Goal: Task Accomplishment & Management: Complete application form

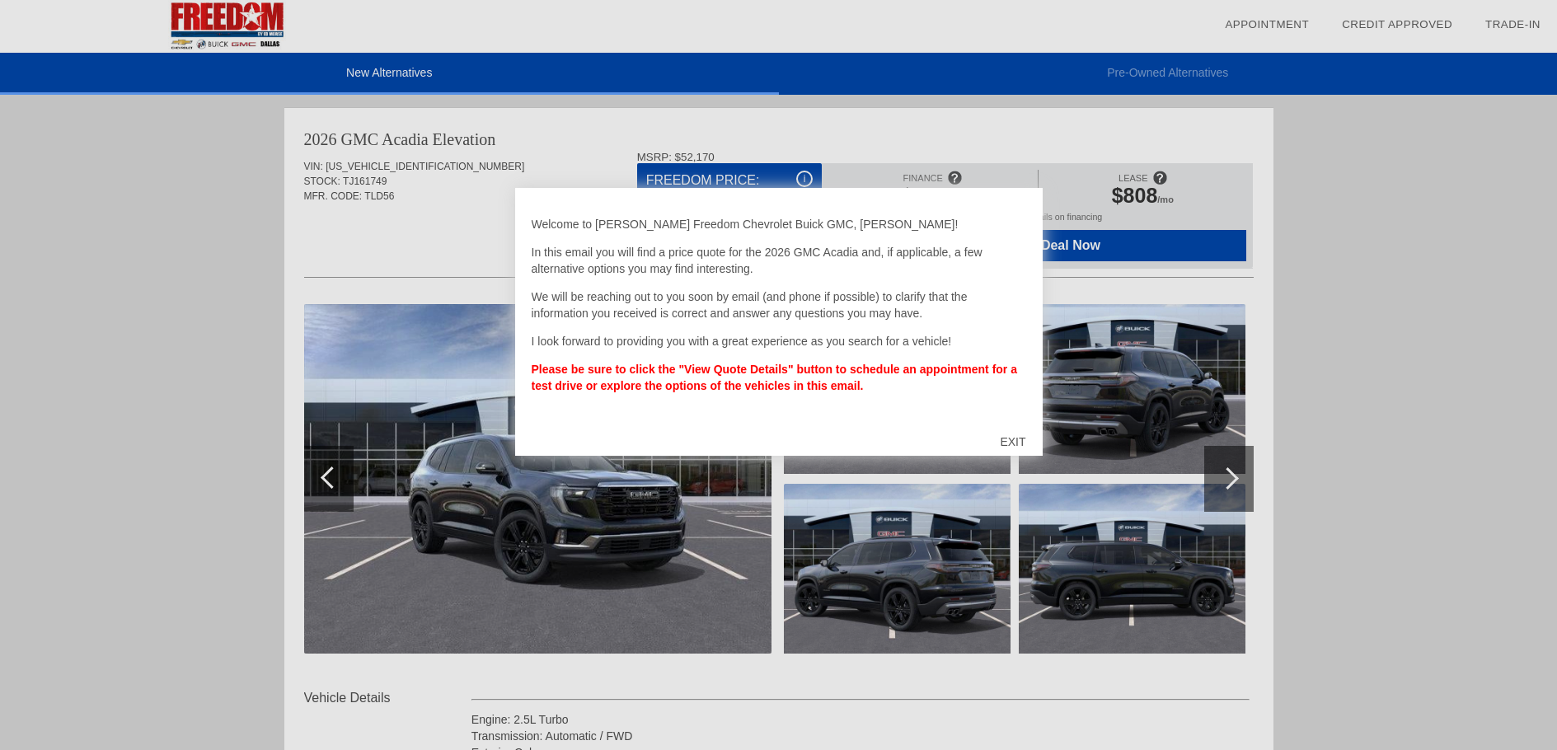
click at [1128, 289] on div at bounding box center [778, 375] width 1557 height 750
click at [1010, 442] on div "EXIT" at bounding box center [1013, 441] width 59 height 49
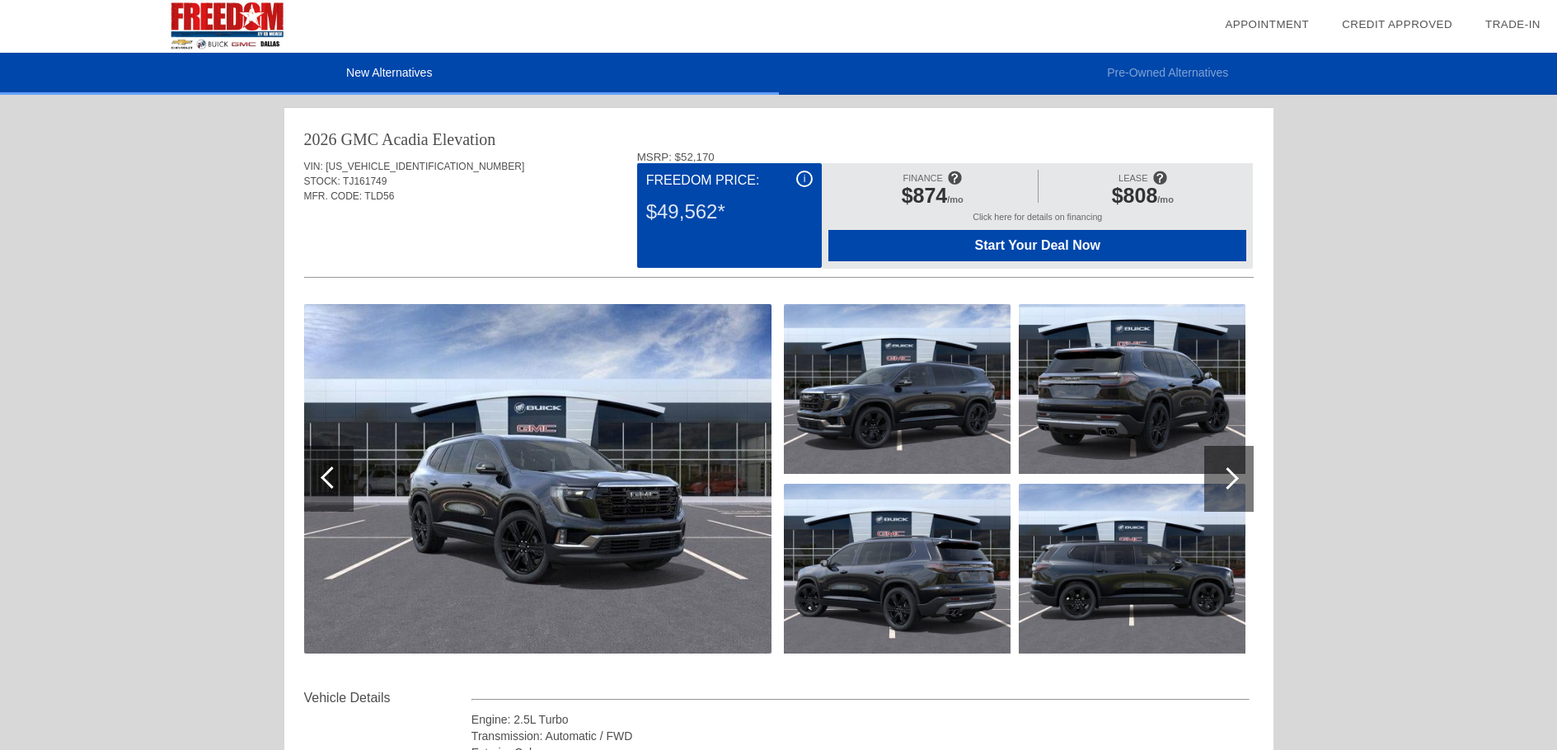
click at [1223, 483] on div at bounding box center [1228, 478] width 22 height 22
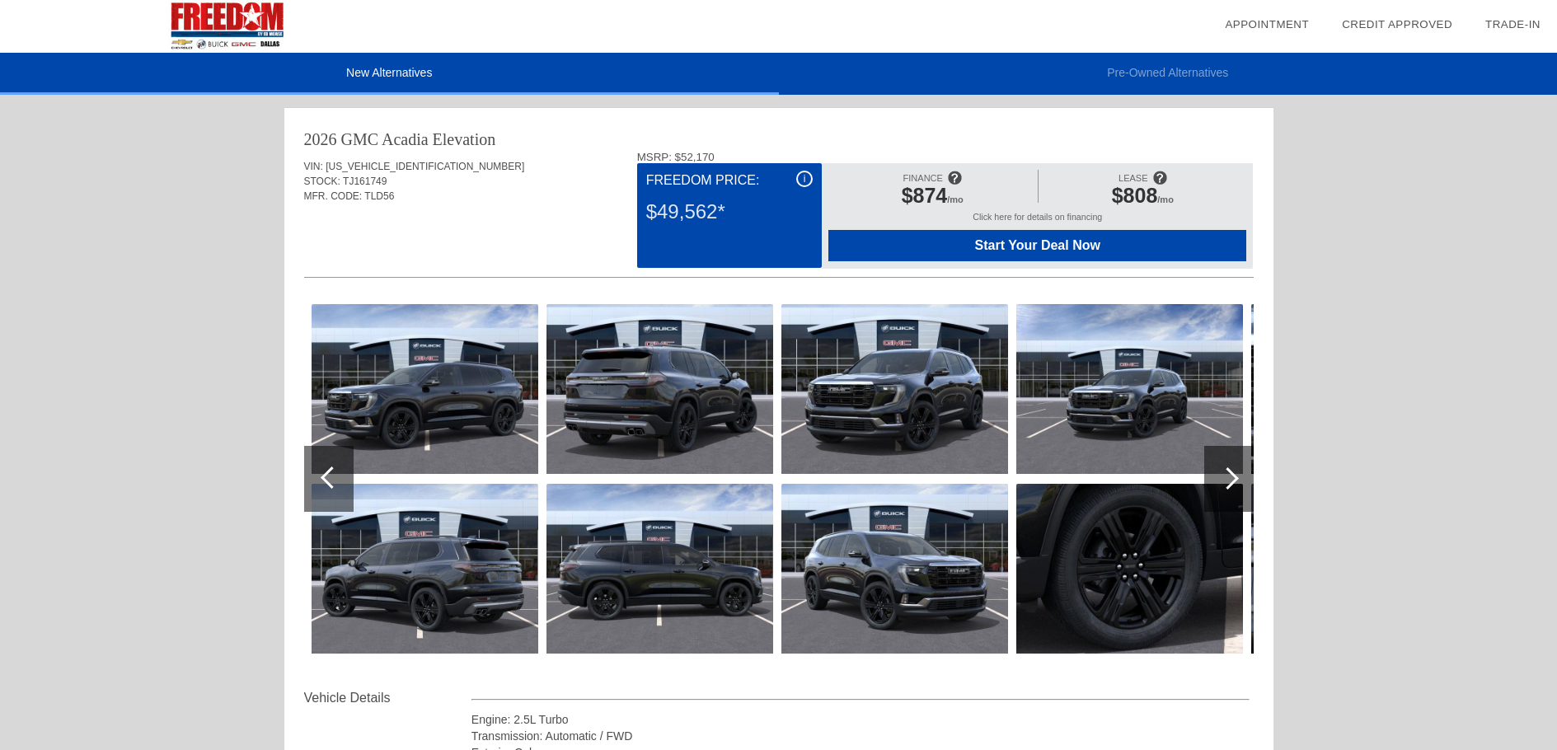
click at [1223, 483] on div at bounding box center [1228, 478] width 22 height 22
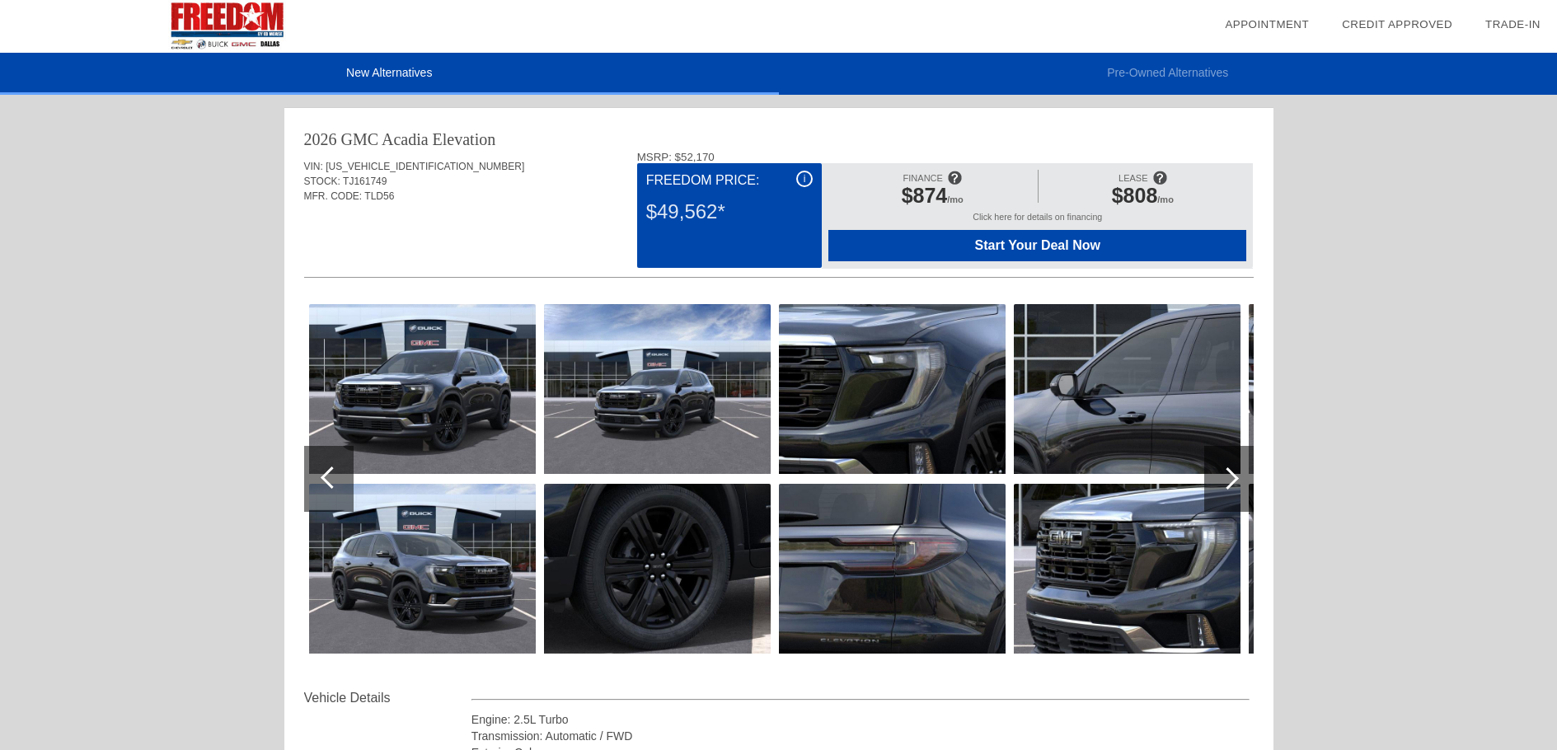
click at [1223, 483] on div at bounding box center [1228, 478] width 22 height 22
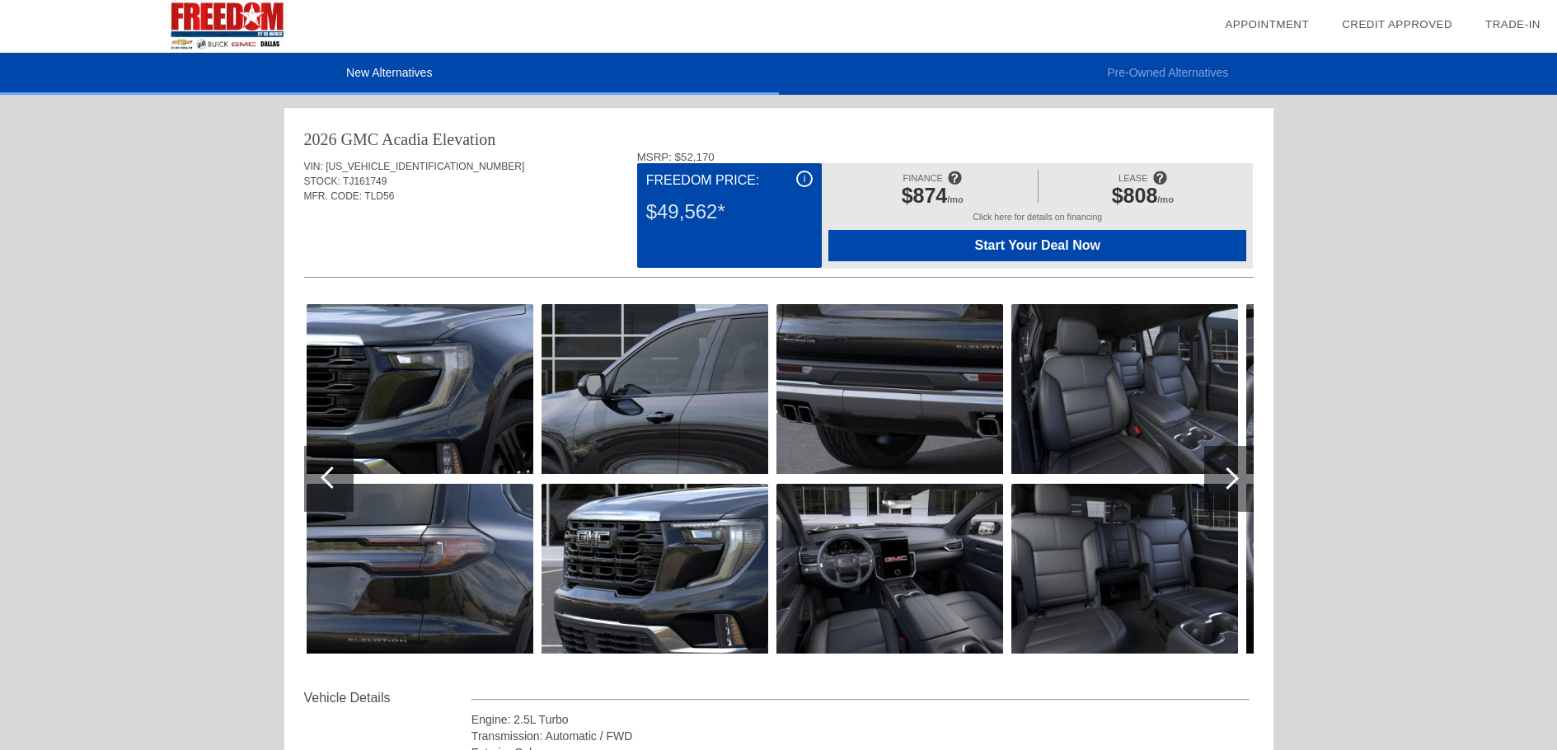
click at [1223, 483] on div at bounding box center [1228, 478] width 22 height 22
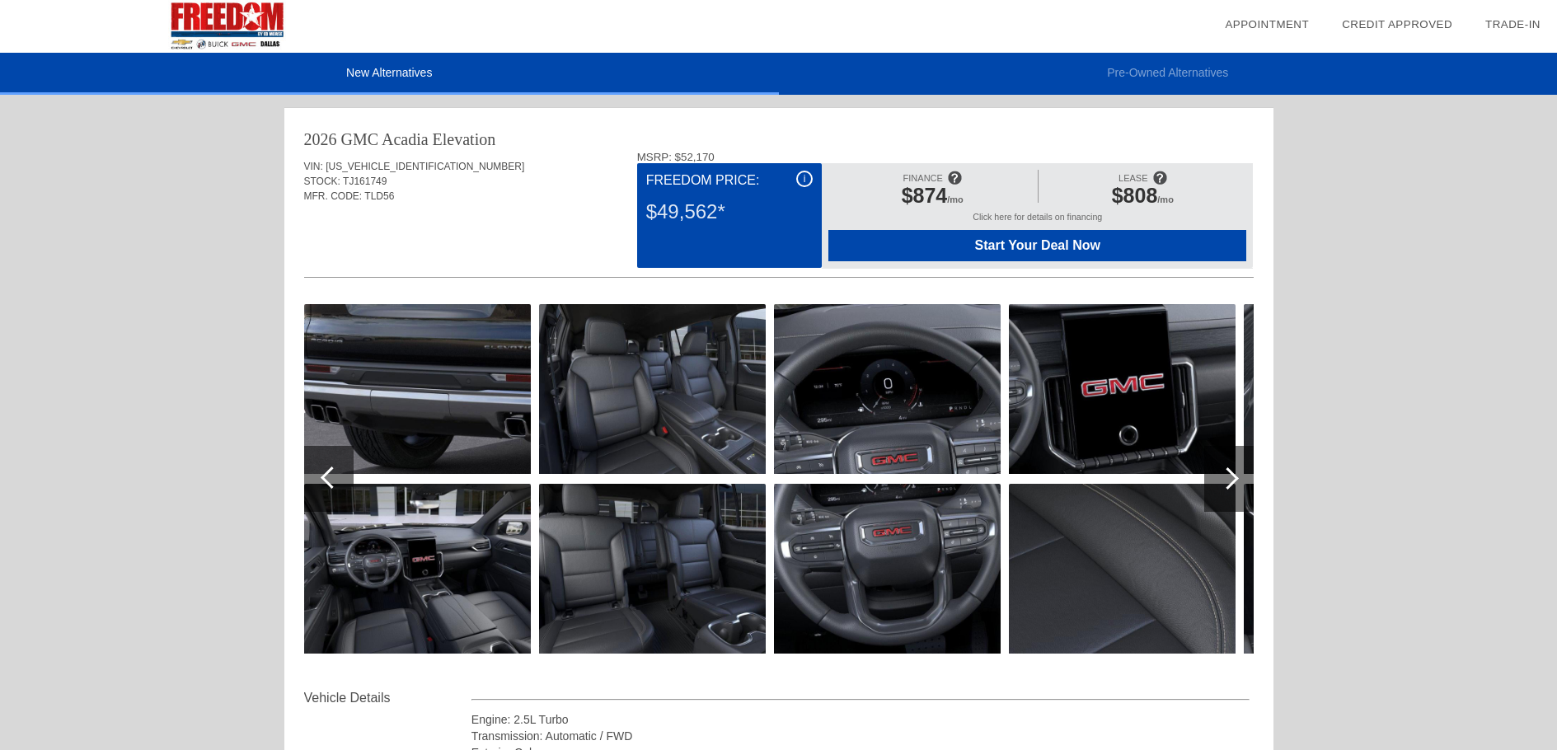
click at [1223, 483] on div at bounding box center [1228, 478] width 22 height 22
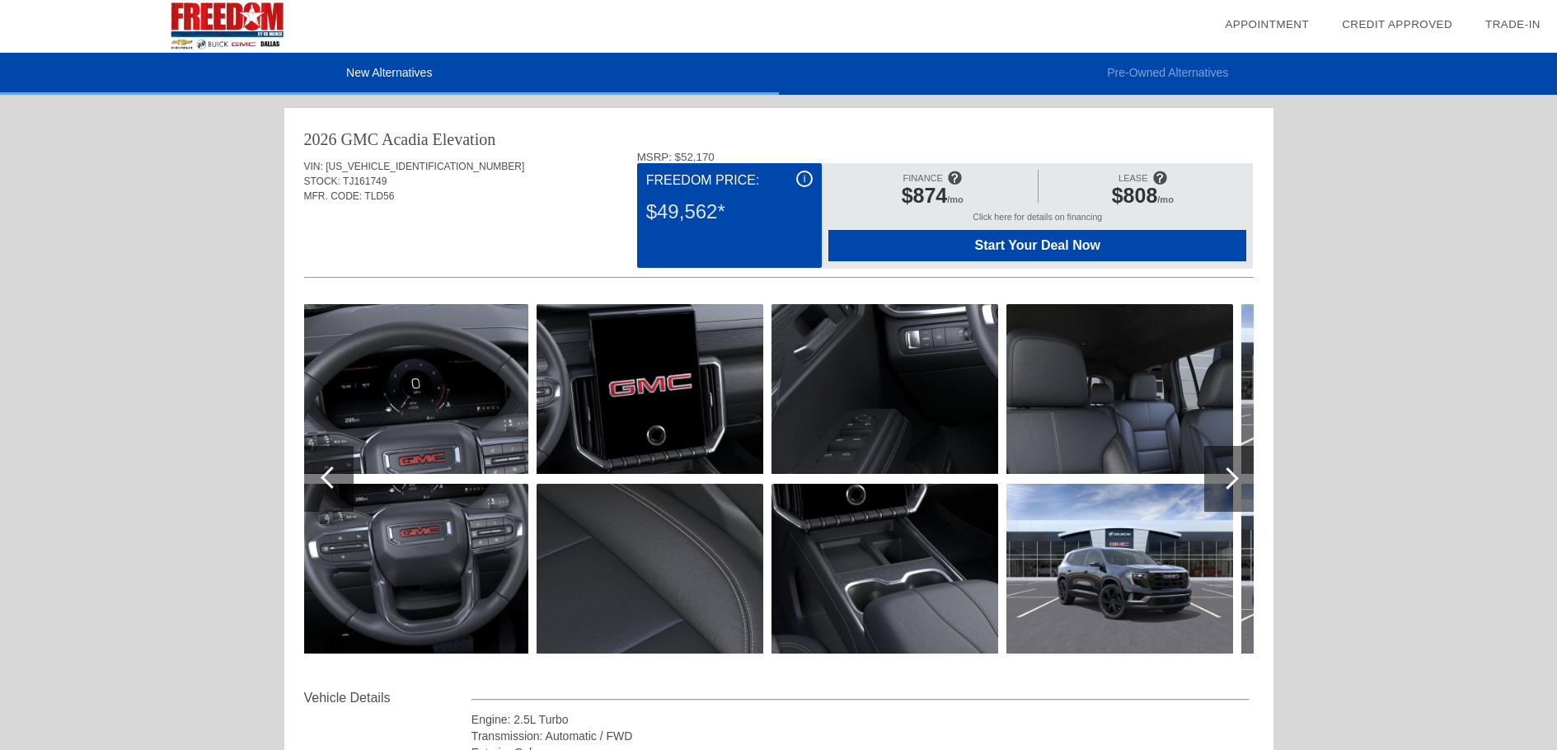
click at [1223, 483] on div at bounding box center [1228, 478] width 22 height 22
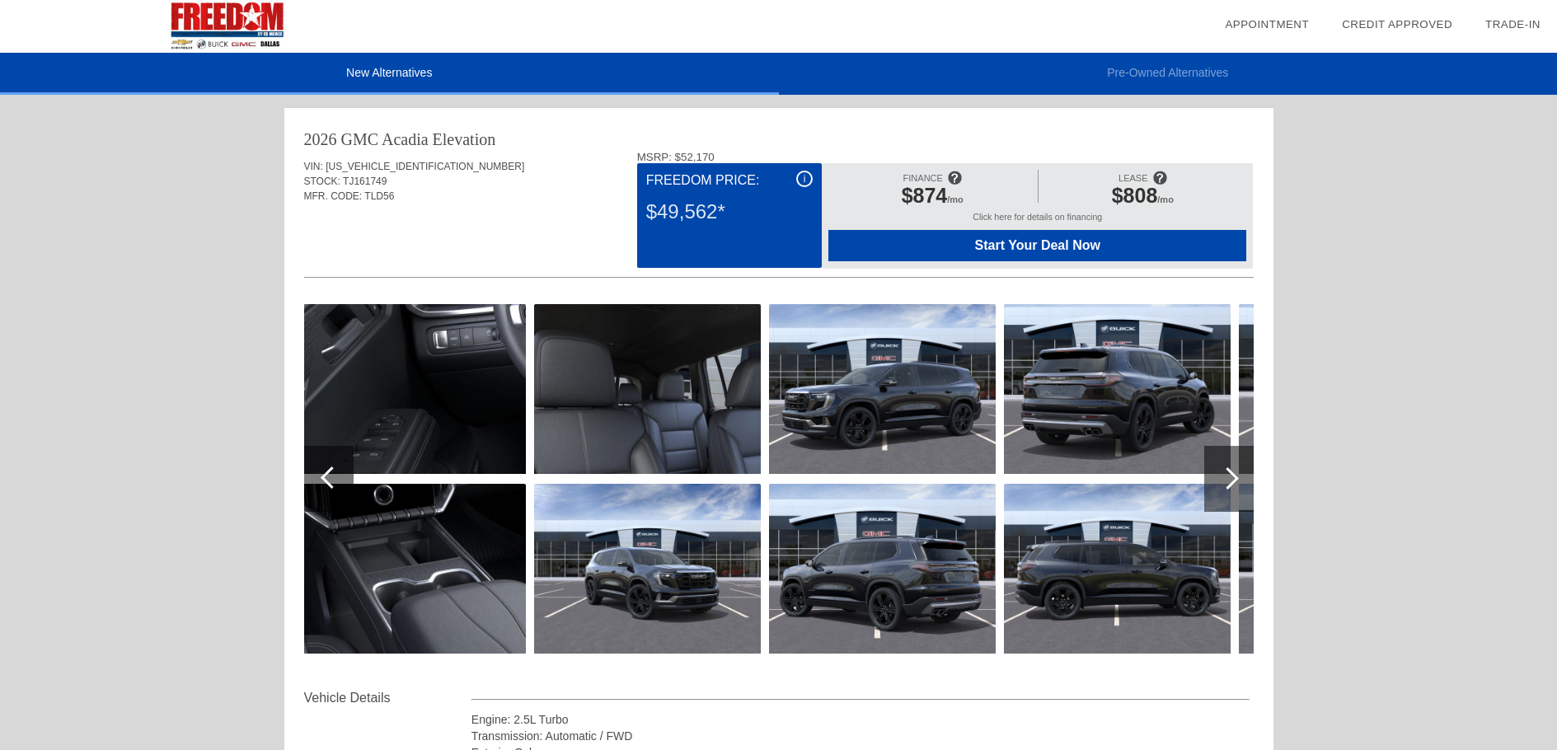
click at [1223, 482] on div at bounding box center [1228, 478] width 22 height 22
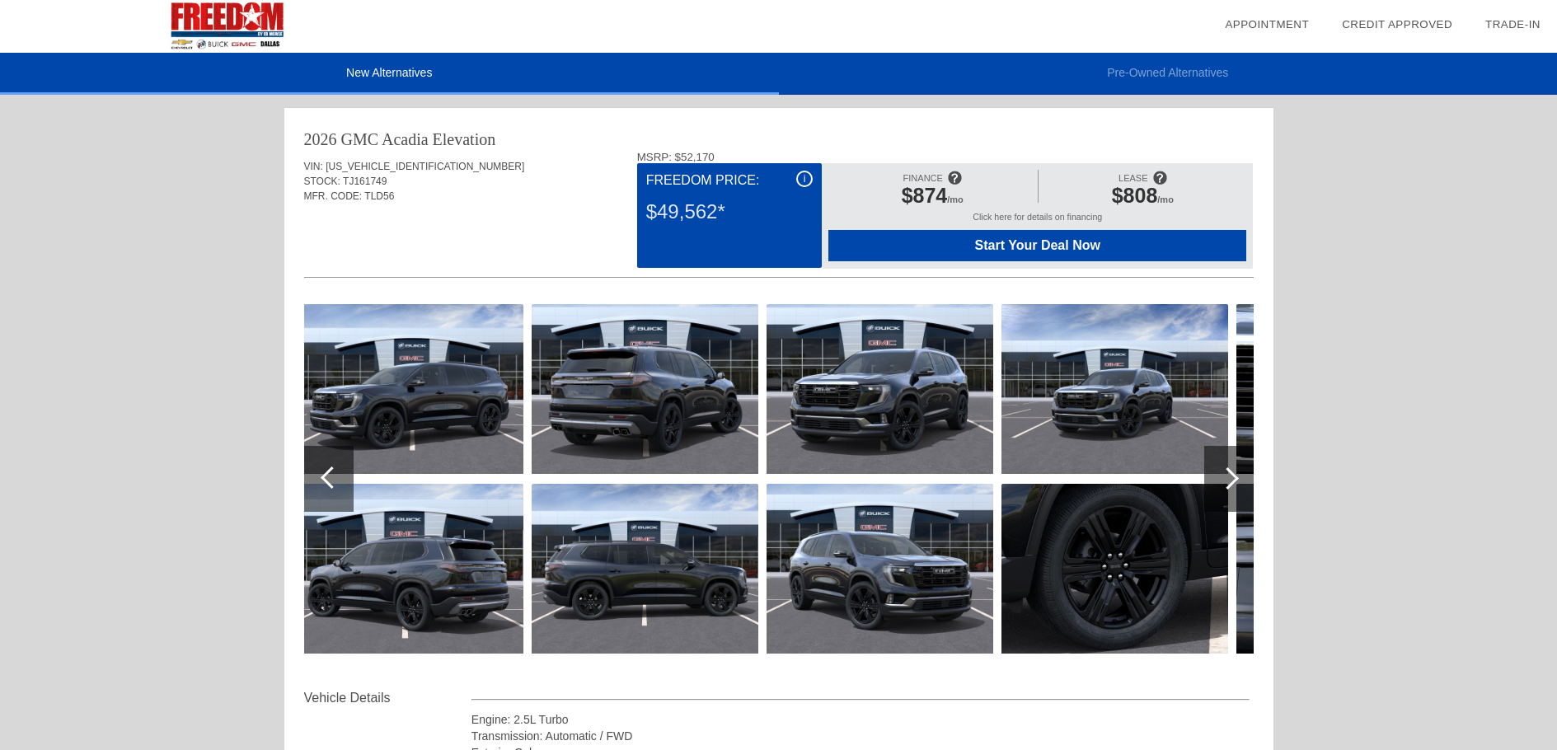
click at [1223, 482] on div at bounding box center [1228, 478] width 22 height 22
